Goal: Check status: Check status

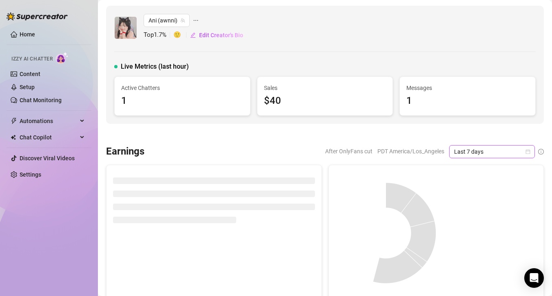
click at [530, 150] on icon "calendar" at bounding box center [528, 151] width 5 height 5
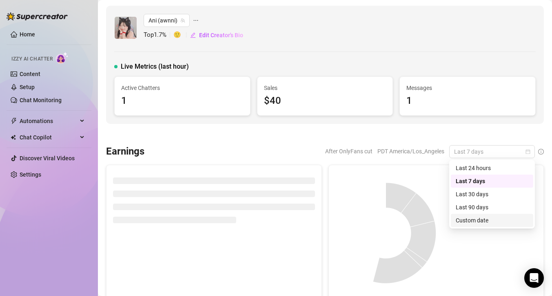
click at [473, 220] on div "Custom date" at bounding box center [492, 220] width 73 height 9
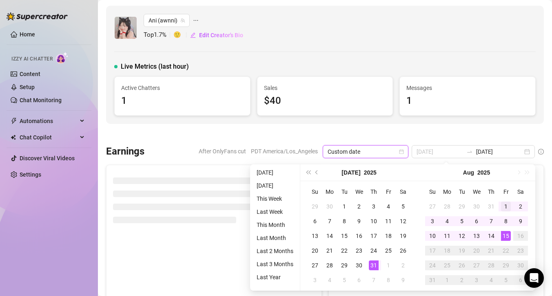
type input "[DATE]"
click at [506, 206] on div "1" at bounding box center [506, 206] width 10 height 10
type input "[DATE]"
click at [506, 238] on div "15" at bounding box center [506, 236] width 10 height 10
type input "[DATE]"
